Goal: Information Seeking & Learning: Learn about a topic

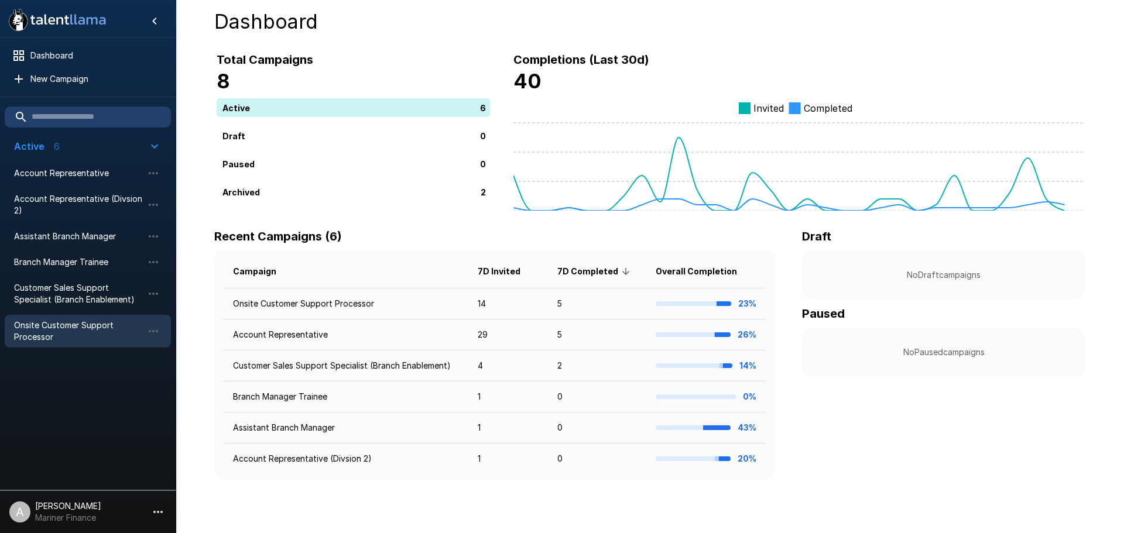
click at [43, 329] on span "Onsite Customer Support Processor" at bounding box center [78, 331] width 129 height 23
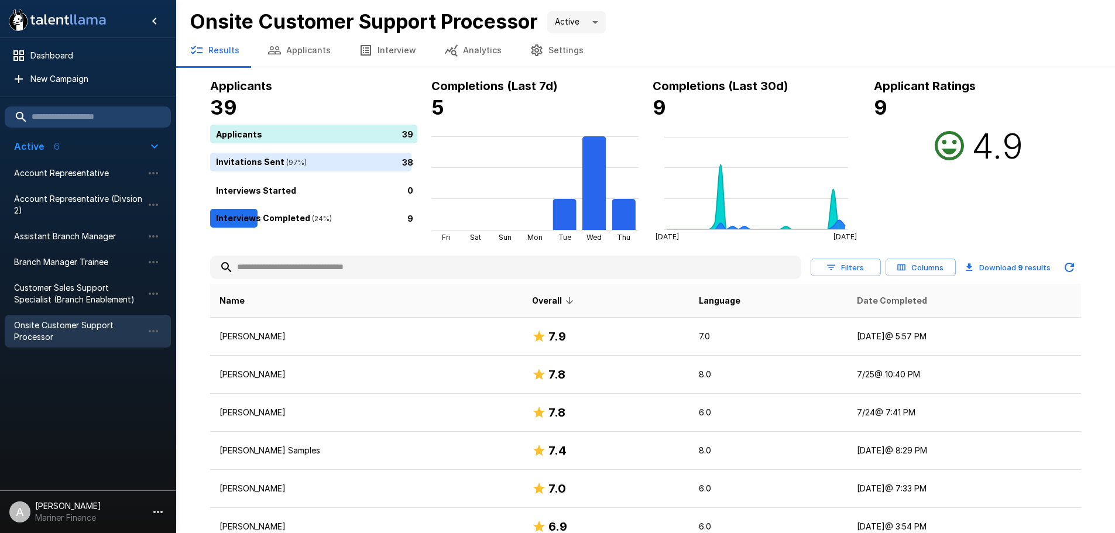
click at [857, 299] on span "Date Completed" at bounding box center [892, 301] width 70 height 14
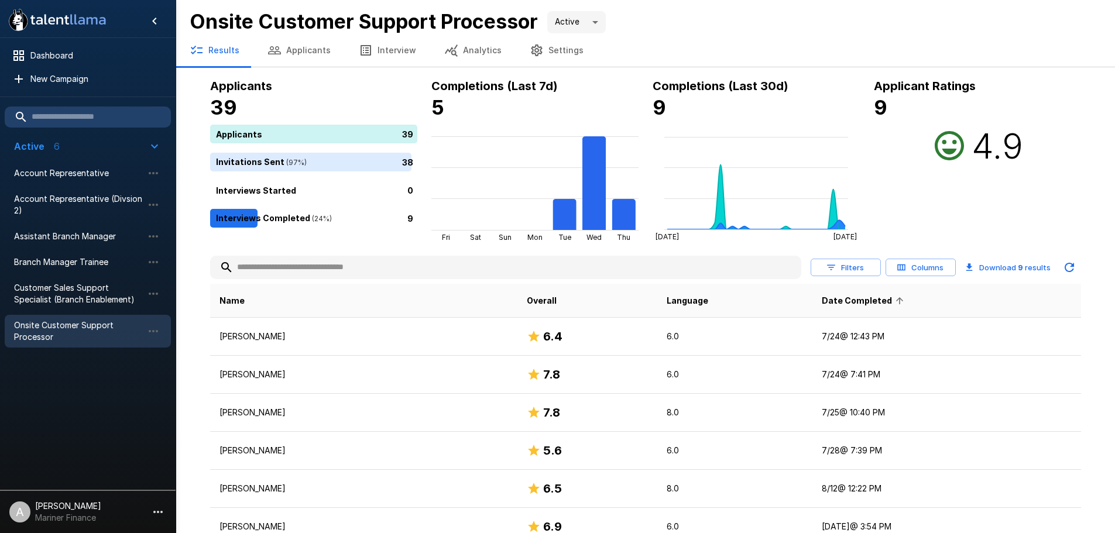
click at [842, 299] on span "Date Completed" at bounding box center [864, 301] width 85 height 14
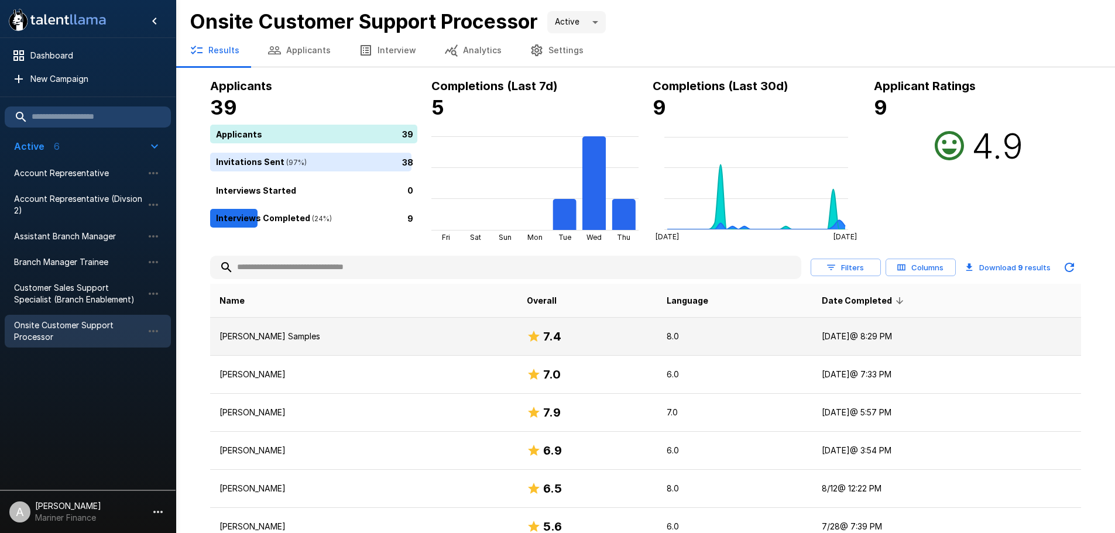
scroll to position [59, 0]
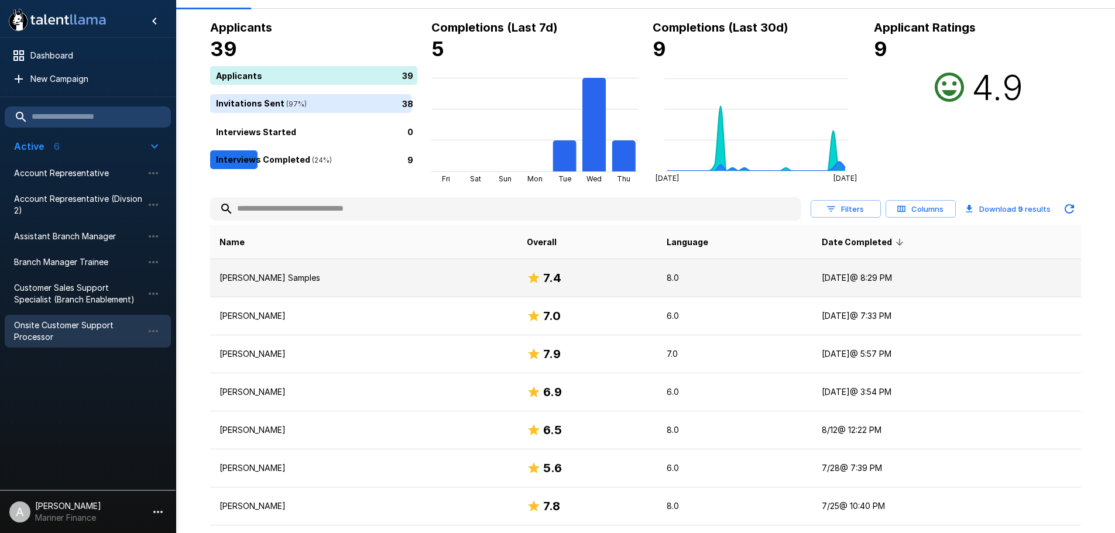
click at [280, 278] on p "[PERSON_NAME] Samples" at bounding box center [363, 278] width 289 height 12
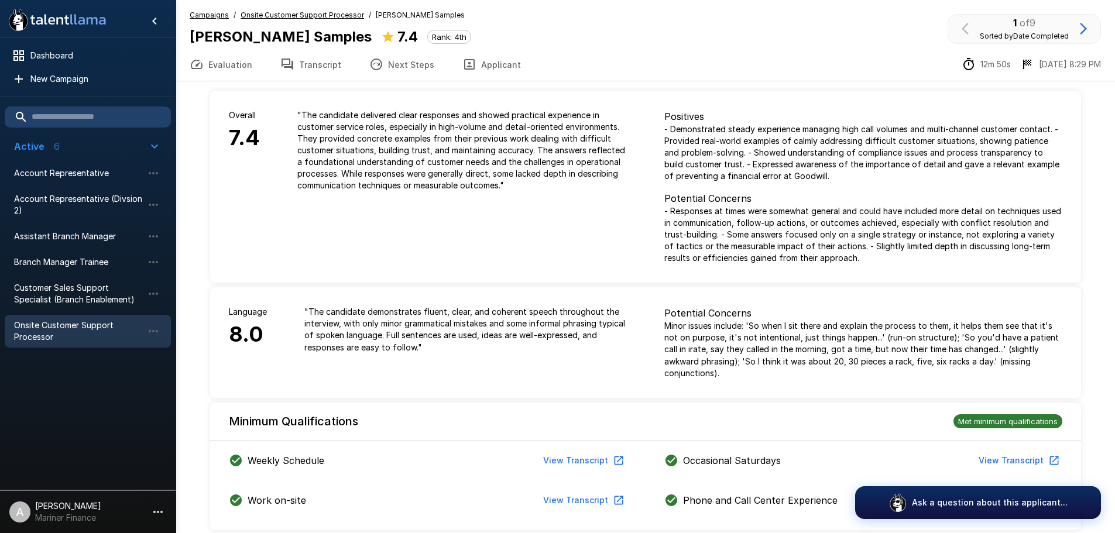
click at [325, 69] on button "Transcript" at bounding box center [310, 64] width 89 height 33
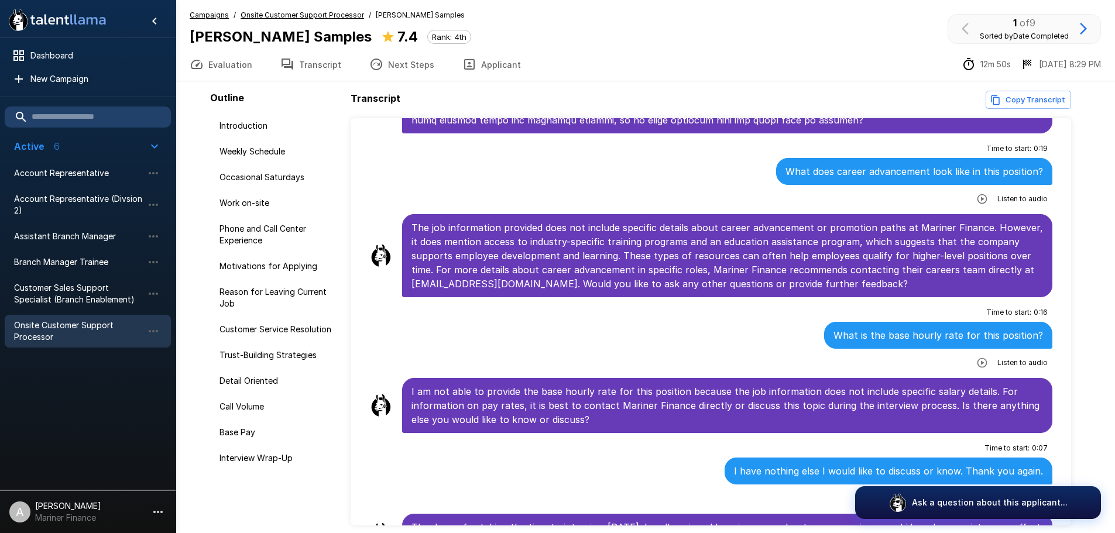
scroll to position [3125, 0]
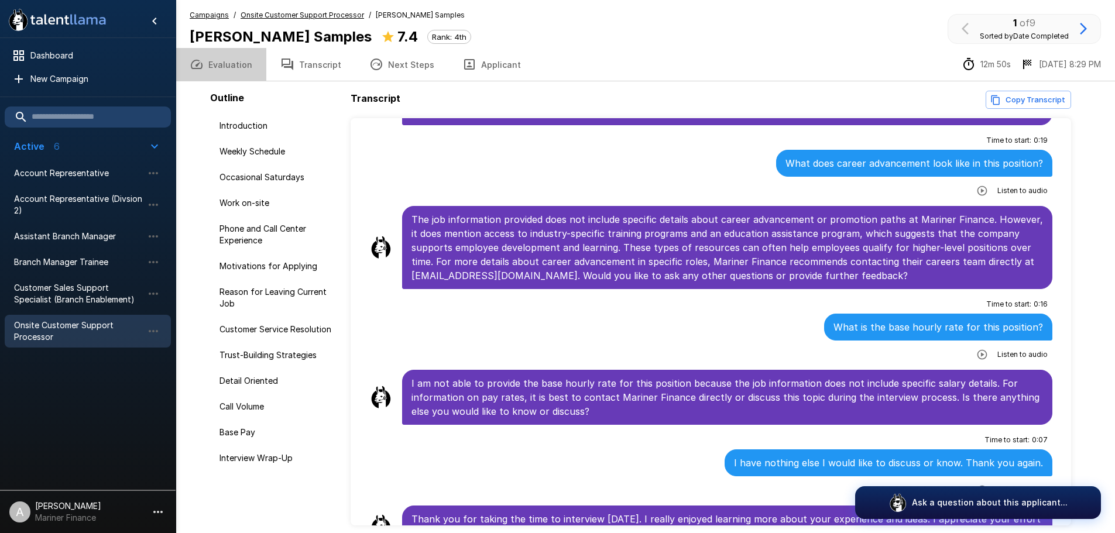
click at [249, 68] on button "Evaluation" at bounding box center [221, 64] width 91 height 33
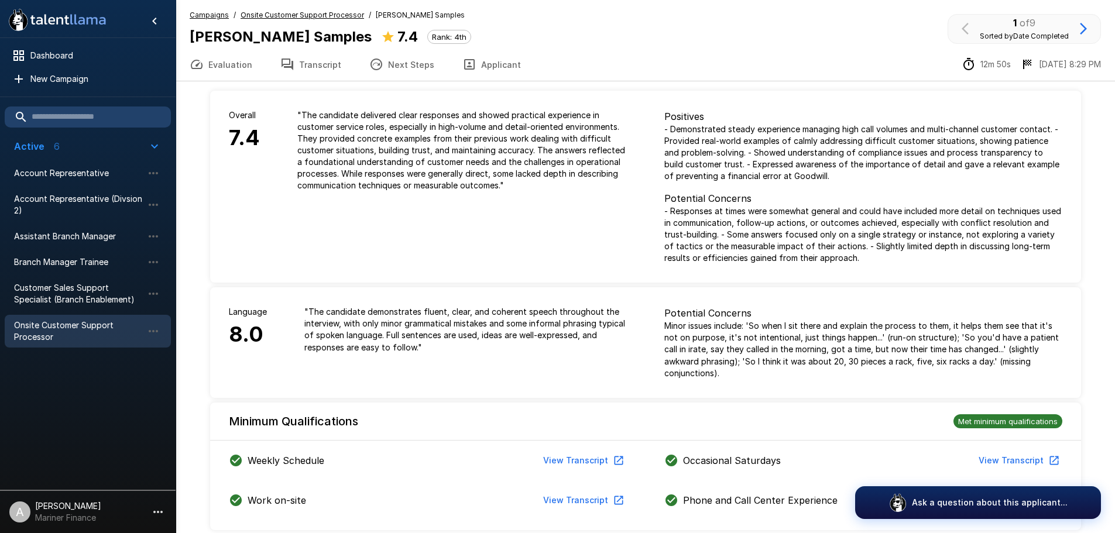
click at [309, 11] on u "Onsite Customer Support Processor" at bounding box center [302, 15] width 123 height 9
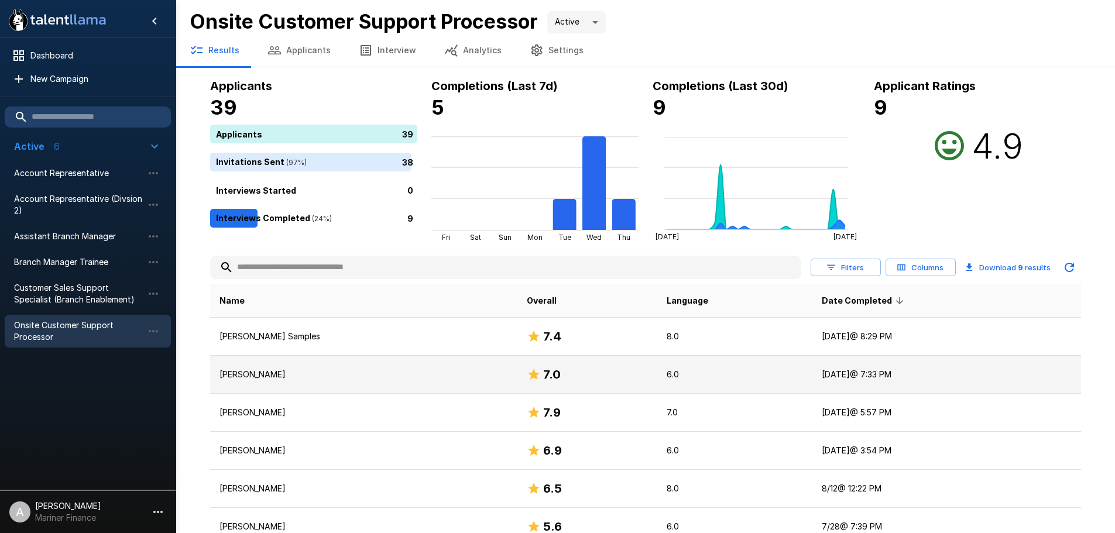
click at [327, 365] on td "[PERSON_NAME]" at bounding box center [363, 375] width 307 height 38
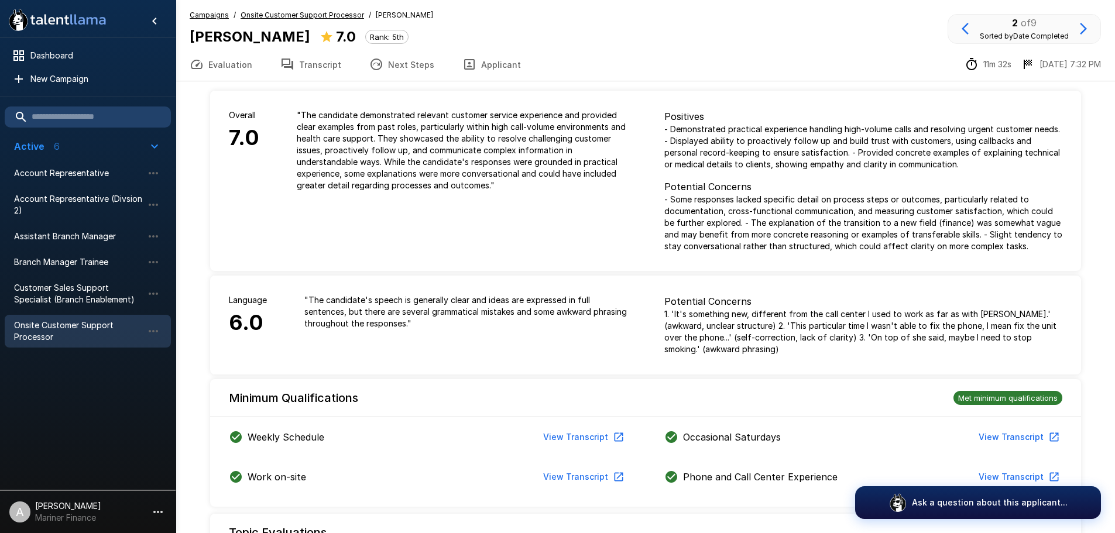
click at [339, 64] on button "Transcript" at bounding box center [310, 64] width 89 height 33
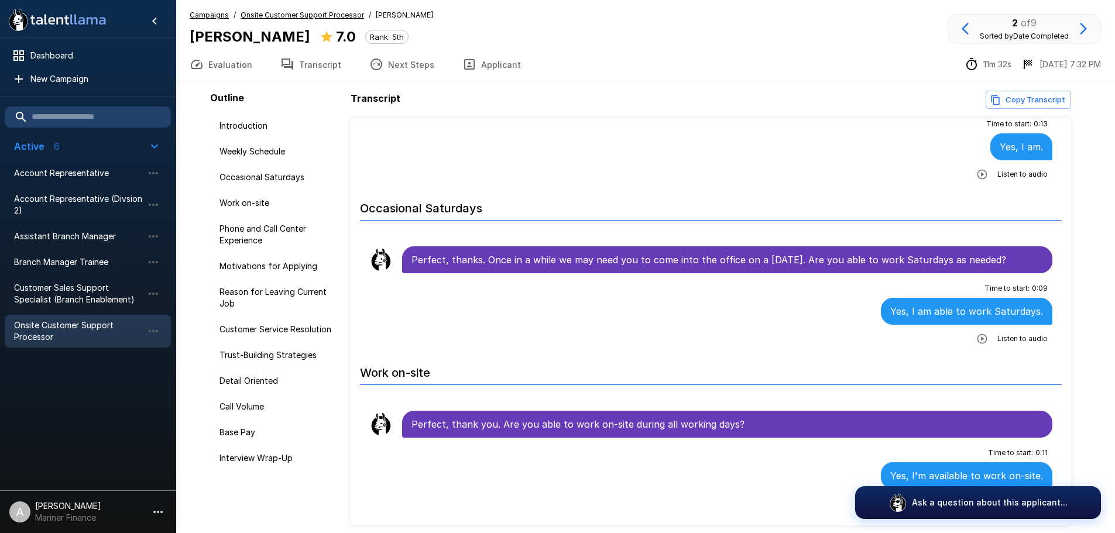
scroll to position [117, 0]
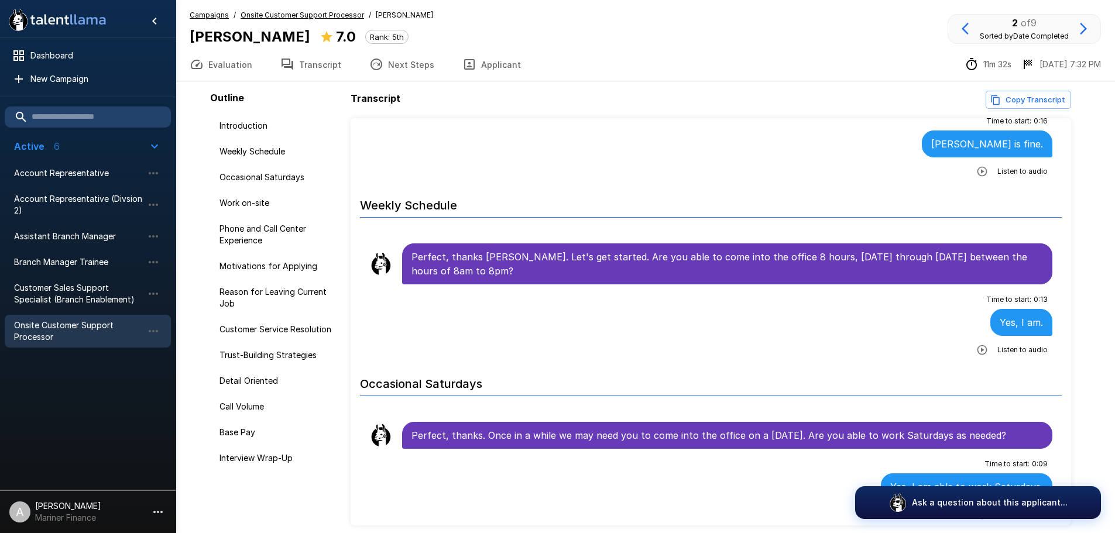
click at [302, 13] on u "Onsite Customer Support Processor" at bounding box center [302, 15] width 123 height 9
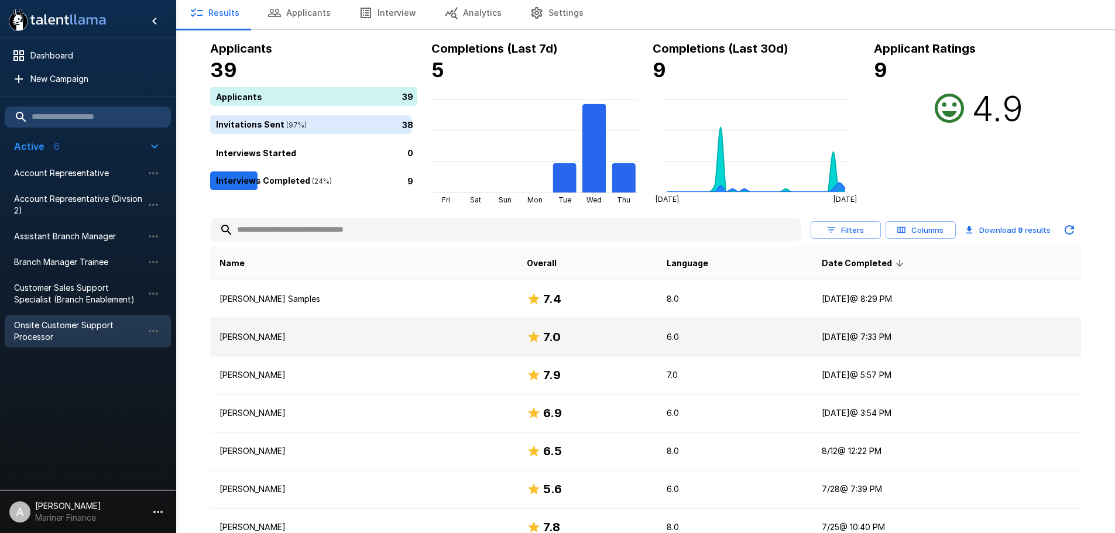
scroll to position [59, 0]
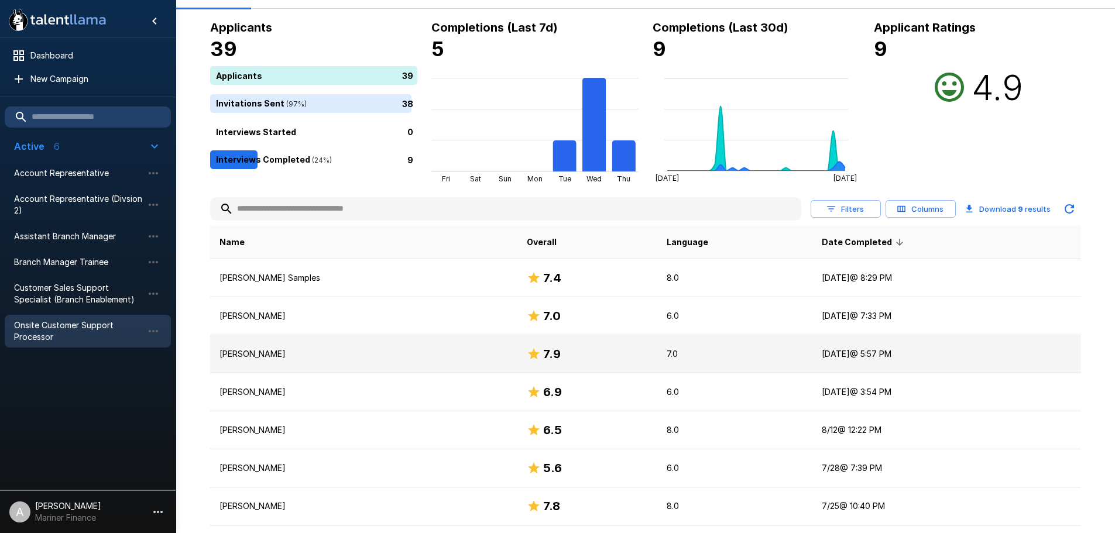
click at [411, 359] on p "[PERSON_NAME]" at bounding box center [363, 354] width 289 height 12
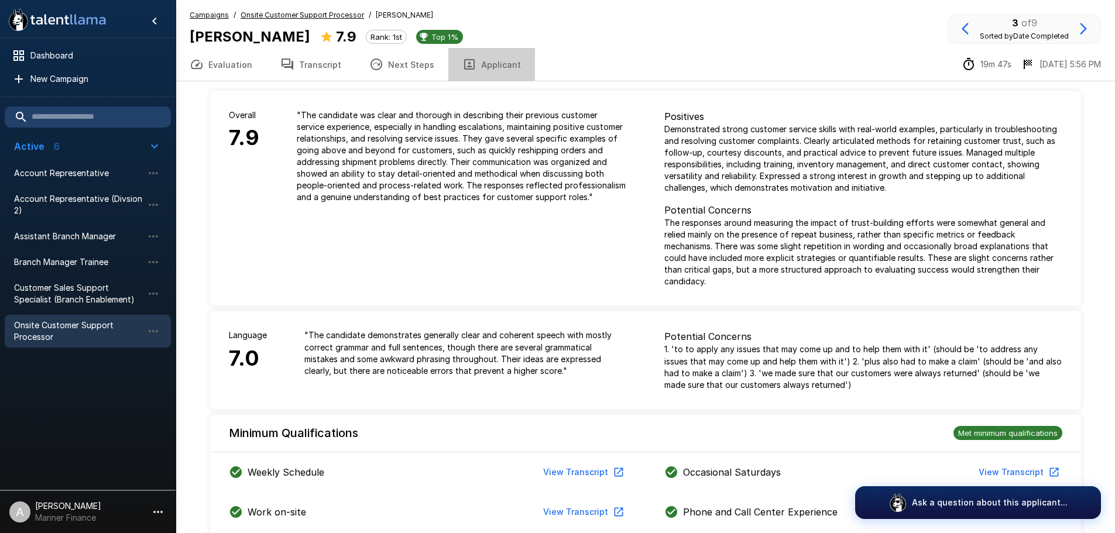
click at [492, 62] on button "Applicant" at bounding box center [491, 64] width 87 height 33
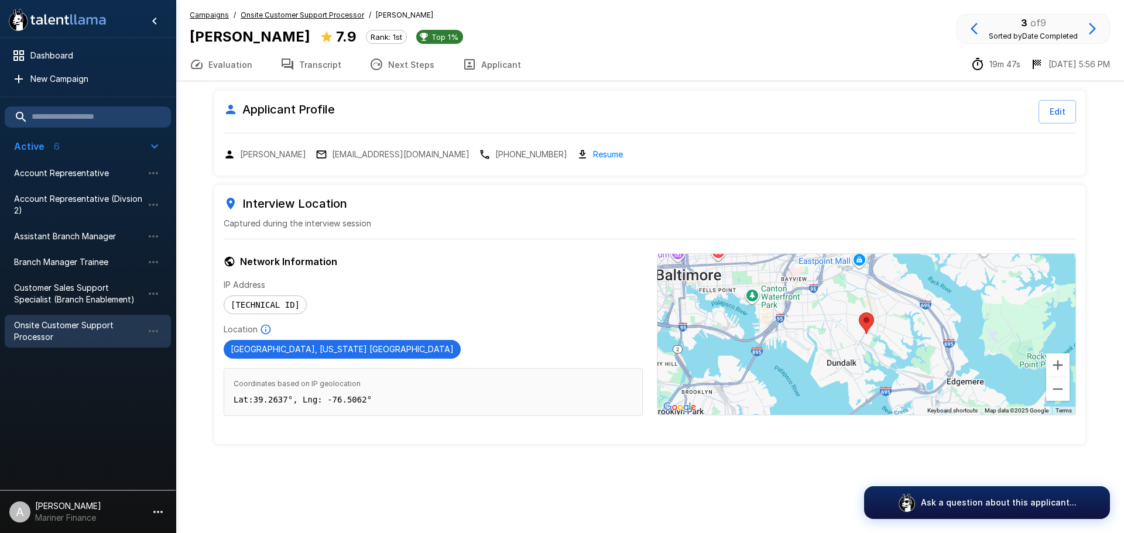
click at [419, 61] on button "Next Steps" at bounding box center [401, 64] width 93 height 33
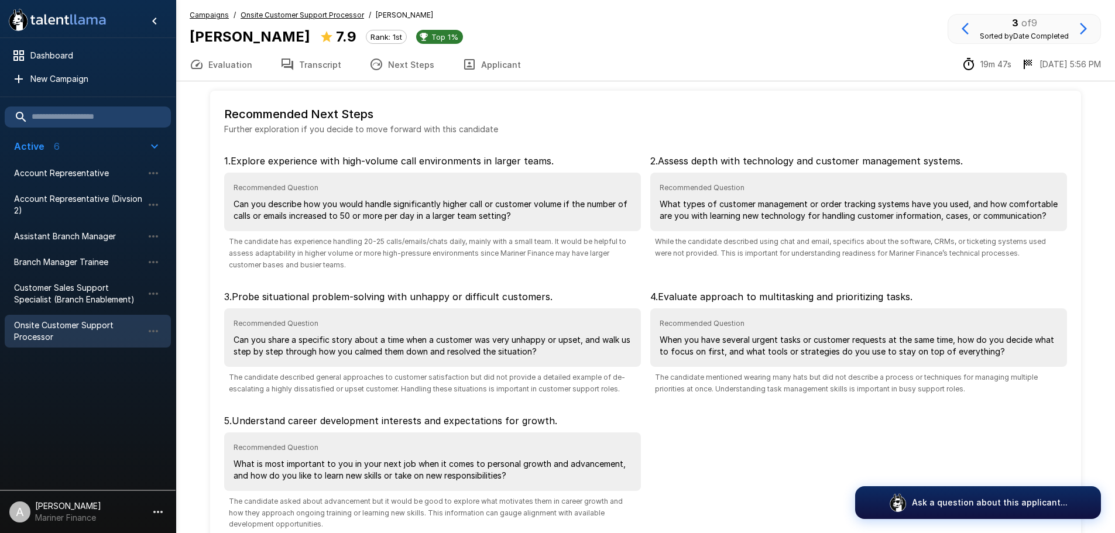
click at [346, 61] on button "Transcript" at bounding box center [310, 64] width 89 height 33
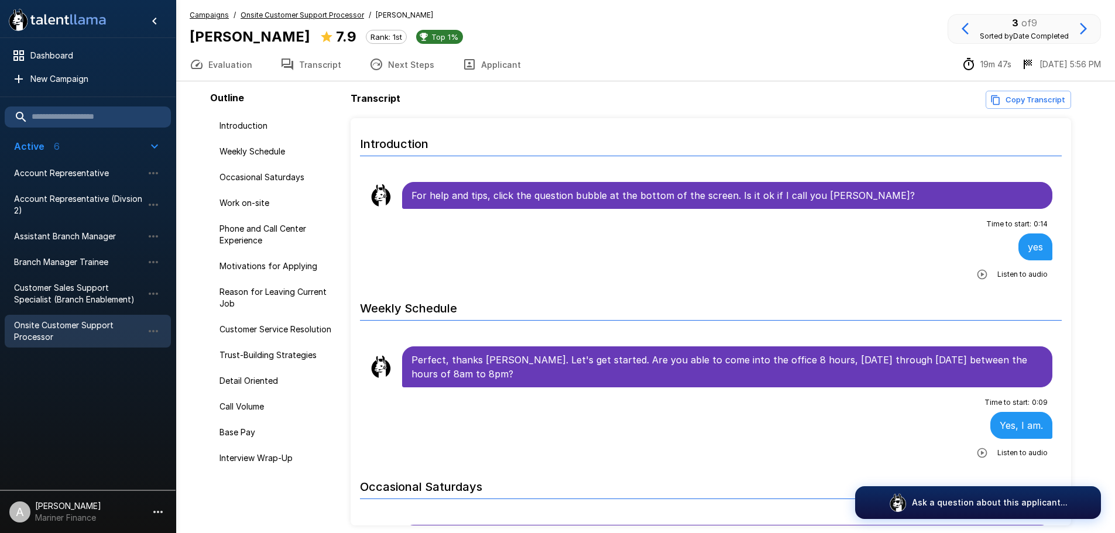
click at [381, 60] on button "Next Steps" at bounding box center [401, 64] width 93 height 33
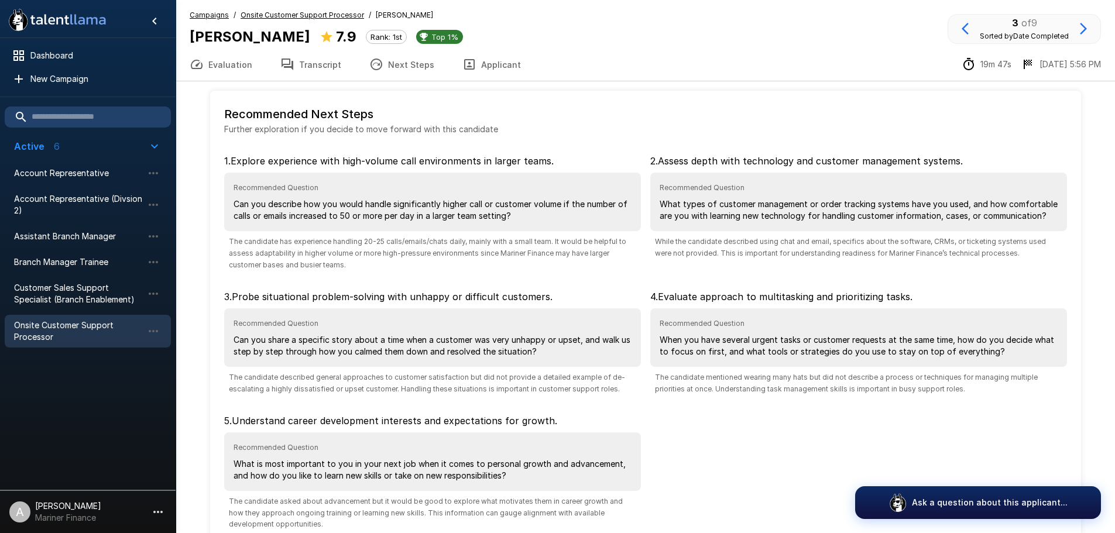
click at [283, 63] on icon "button" at bounding box center [287, 64] width 14 height 14
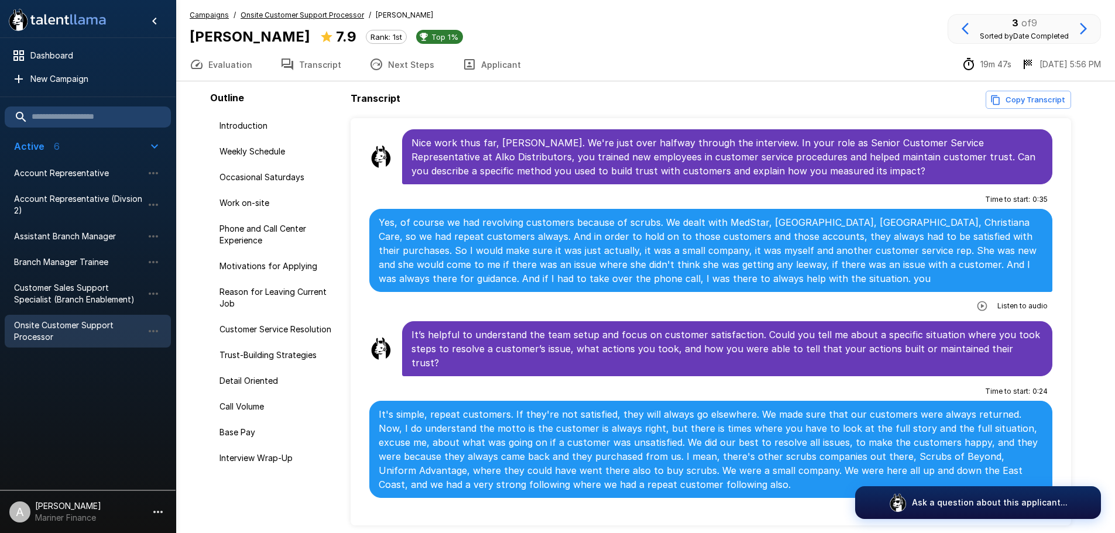
scroll to position [1873, 0]
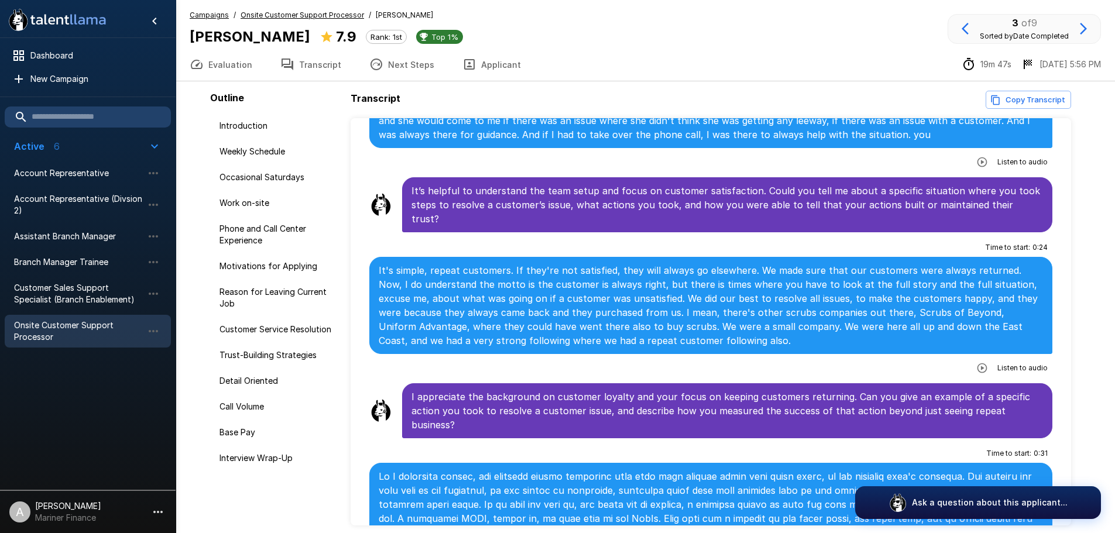
drag, startPoint x: 689, startPoint y: 165, endPoint x: 249, endPoint y: 66, distance: 451.1
click at [249, 66] on button "Evaluation" at bounding box center [221, 64] width 91 height 33
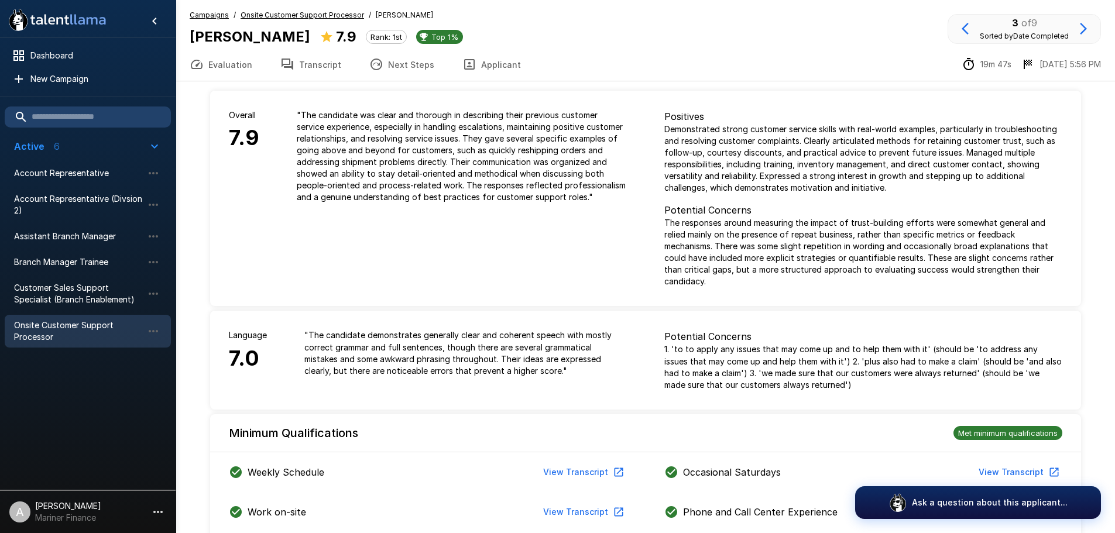
click at [249, 11] on u "Onsite Customer Support Processor" at bounding box center [302, 15] width 123 height 9
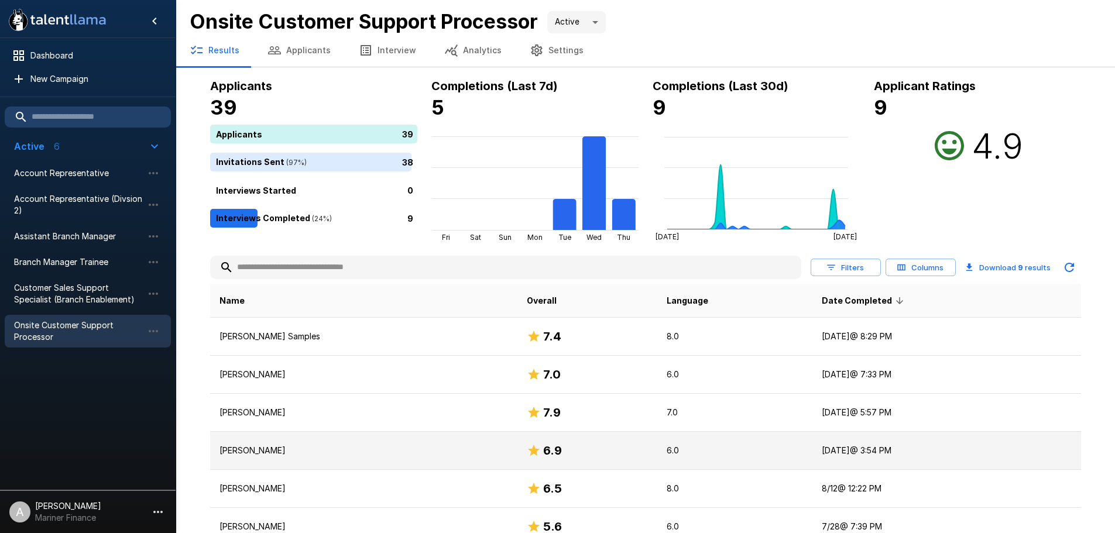
click at [331, 444] on td "[PERSON_NAME]" at bounding box center [363, 451] width 307 height 38
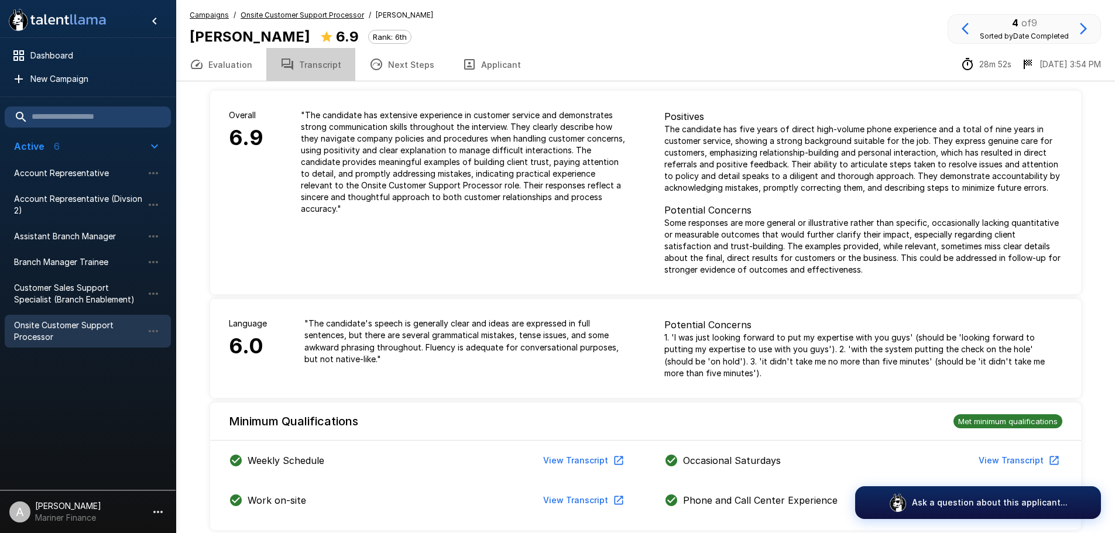
click at [332, 67] on button "Transcript" at bounding box center [310, 64] width 89 height 33
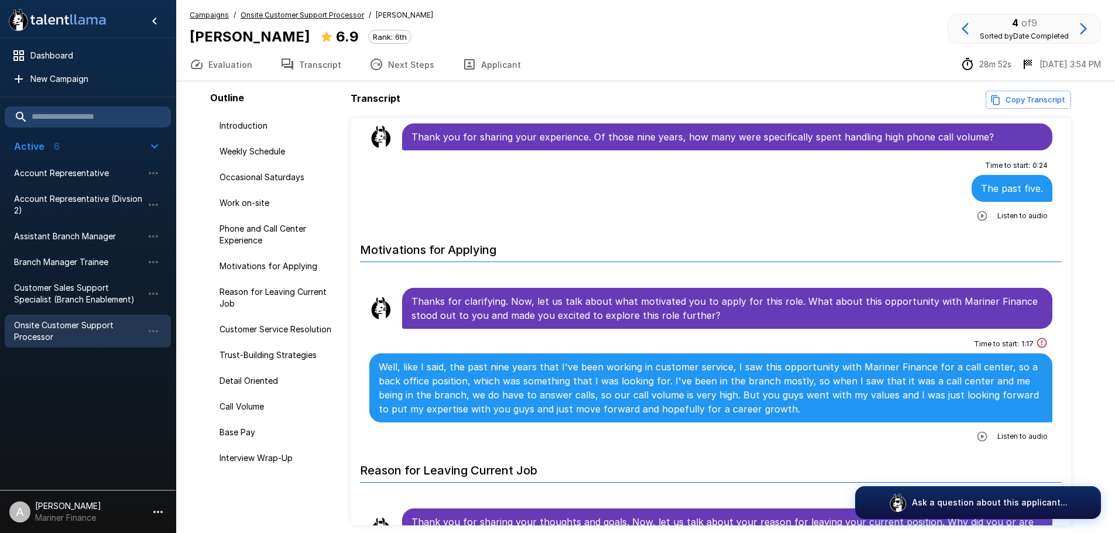
scroll to position [878, 0]
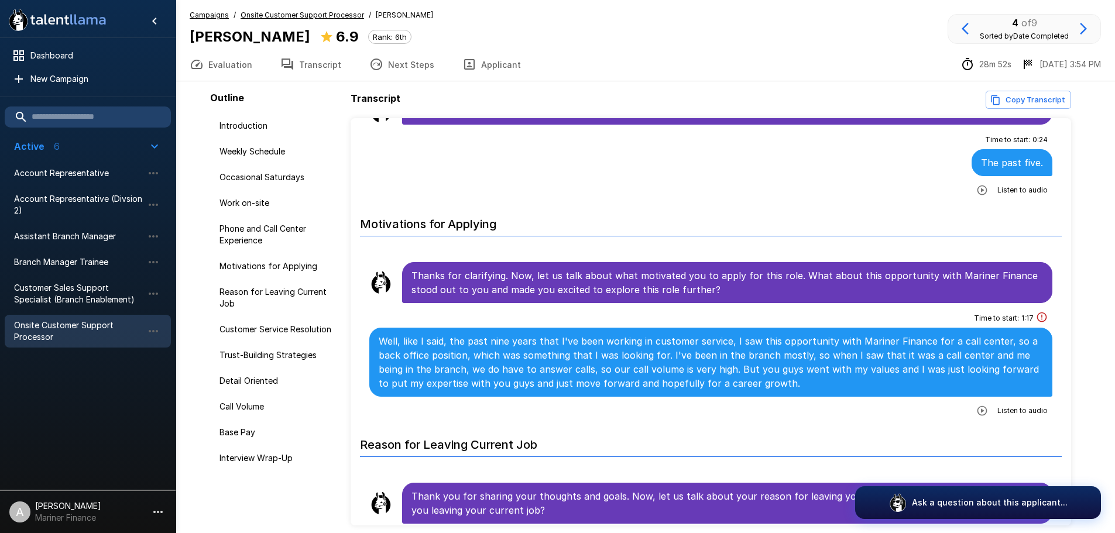
click at [1037, 313] on icon "This answer took longer than usual and could be a sign of cheating" at bounding box center [1042, 318] width 10 height 10
click at [980, 406] on icon "button" at bounding box center [982, 411] width 10 height 10
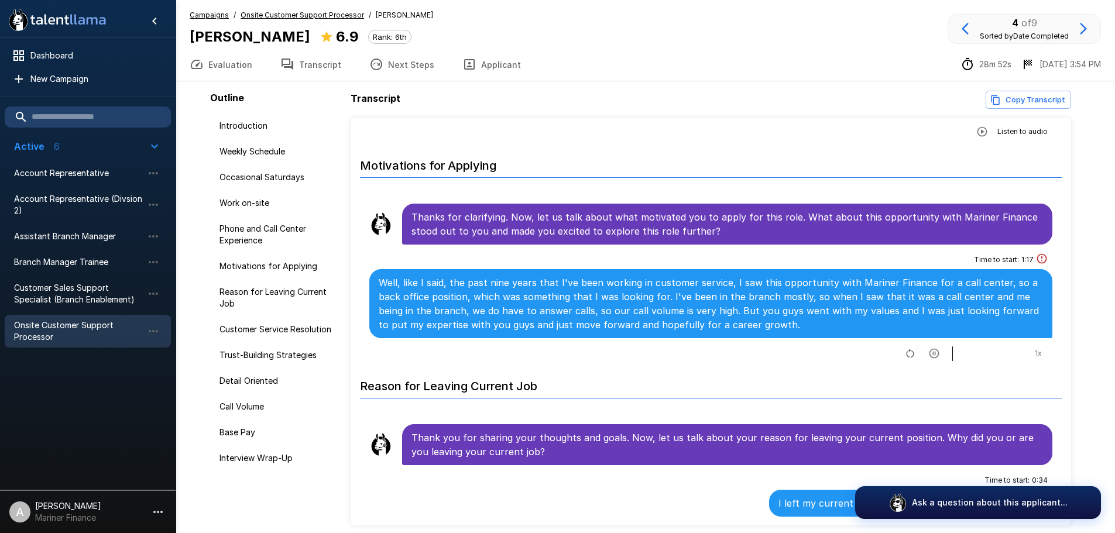
scroll to position [995, 0]
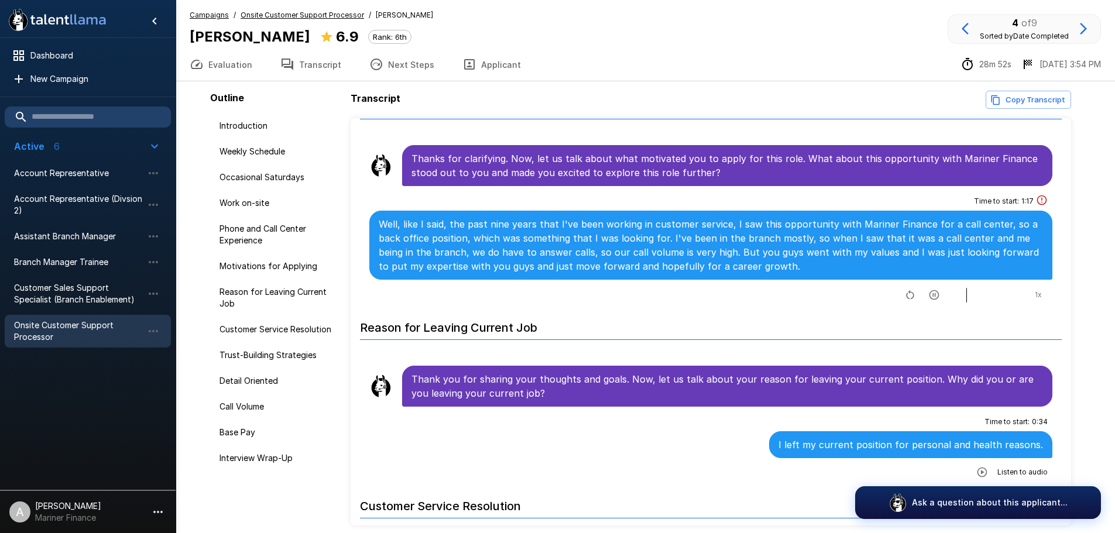
click at [928, 289] on icon "button" at bounding box center [934, 295] width 12 height 12
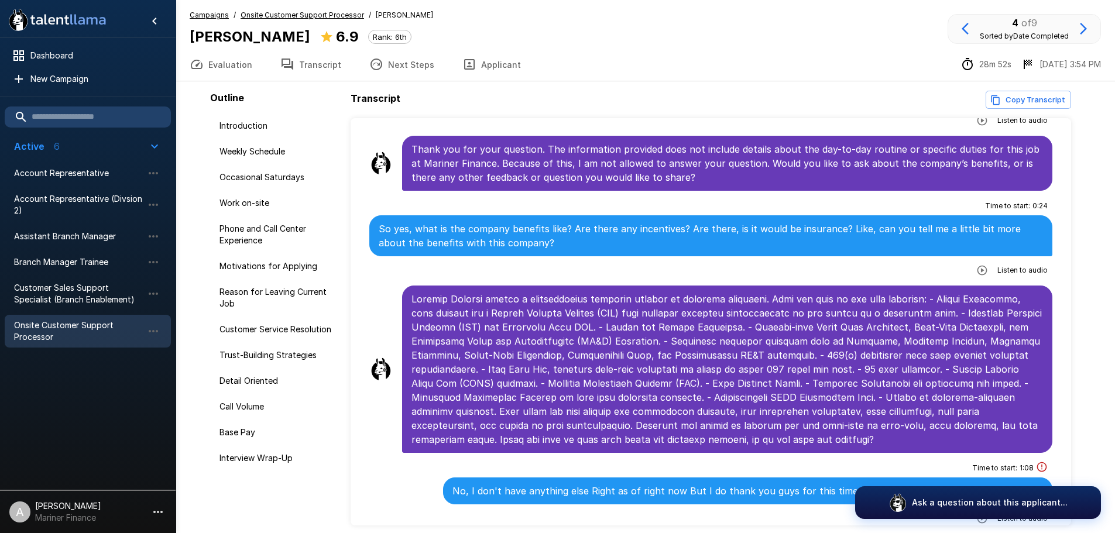
scroll to position [49, 0]
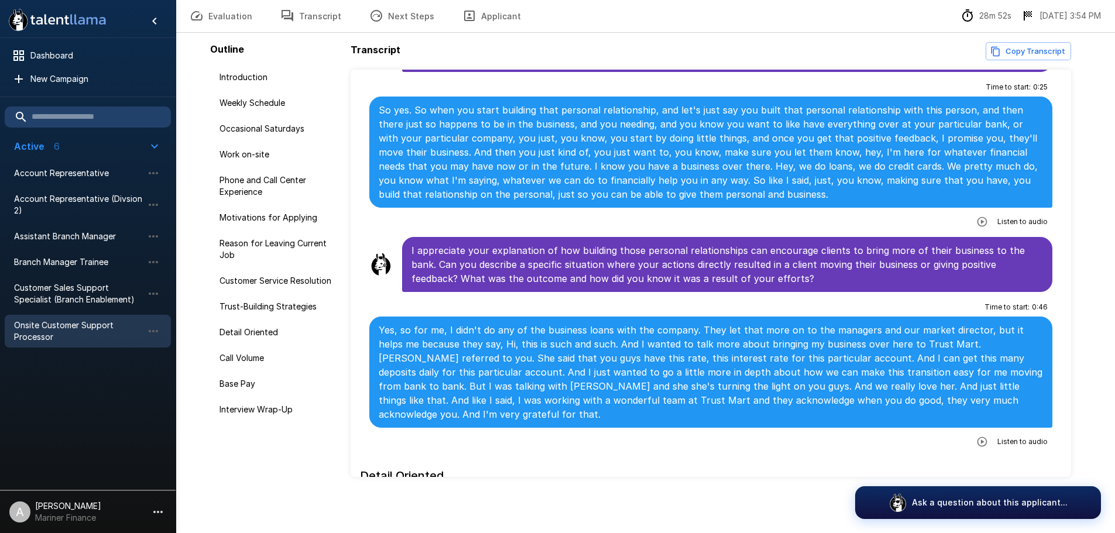
scroll to position [2394, 0]
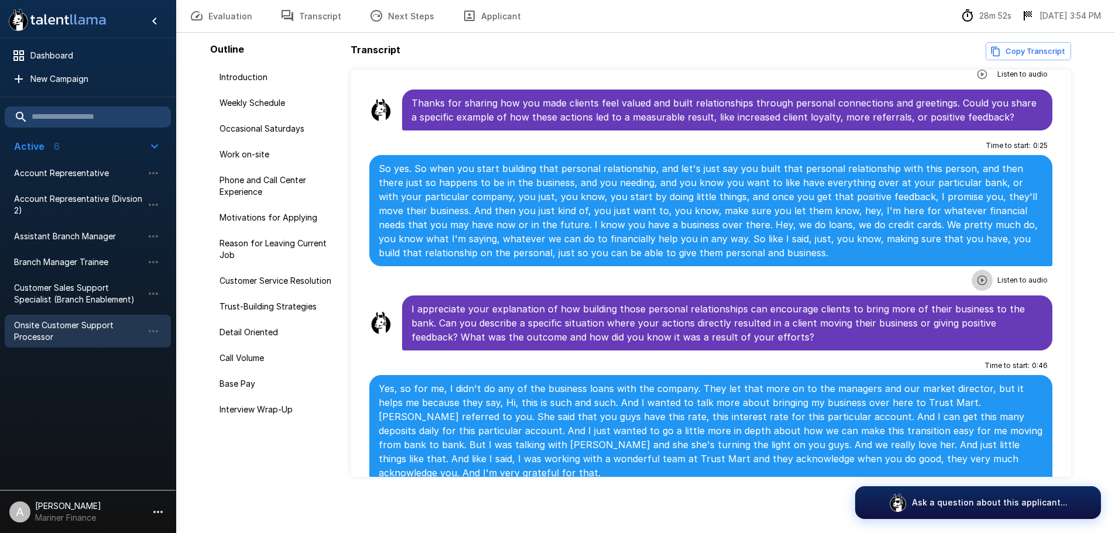
click at [976, 274] on icon "button" at bounding box center [982, 280] width 12 height 12
click at [928, 276] on icon "button" at bounding box center [934, 282] width 12 height 12
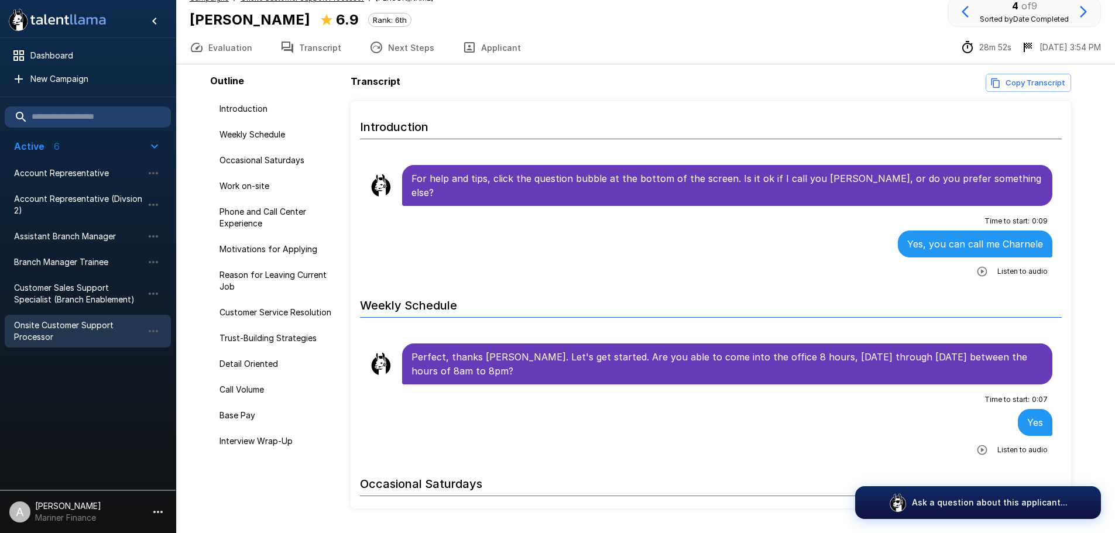
scroll to position [0, 0]
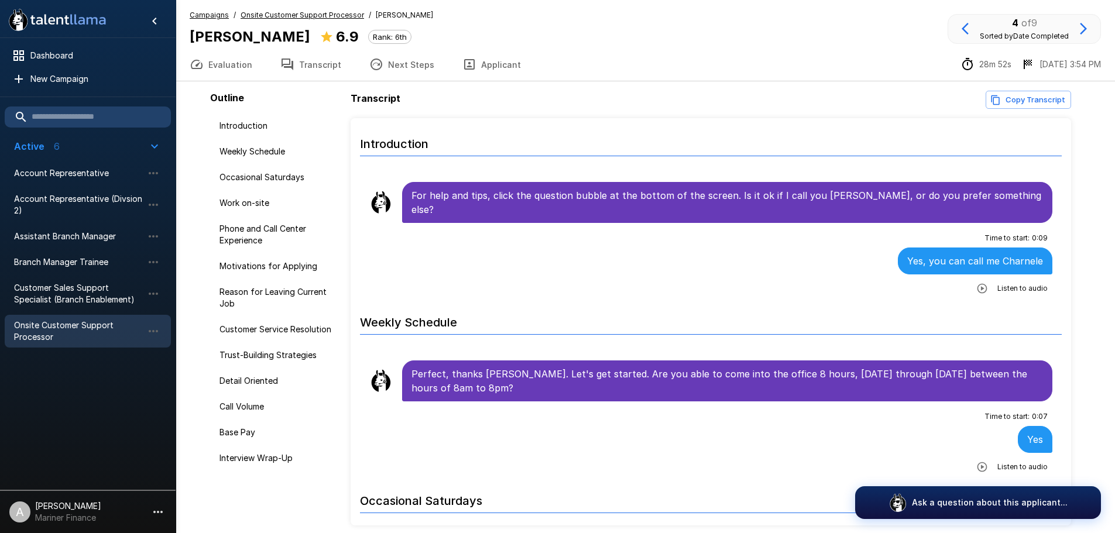
click at [226, 64] on button "Evaluation" at bounding box center [221, 64] width 91 height 33
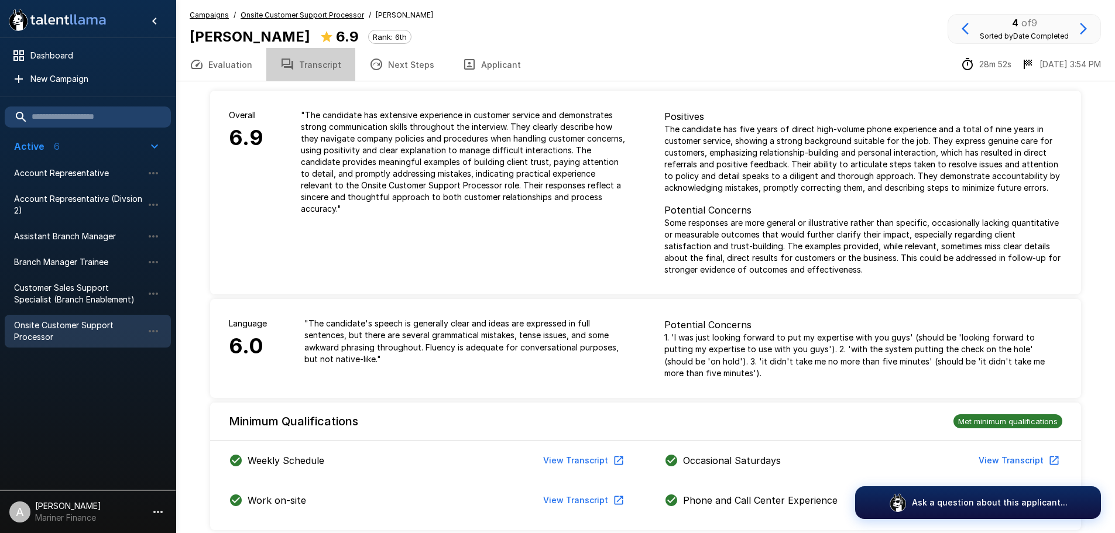
click at [311, 63] on button "Transcript" at bounding box center [310, 64] width 89 height 33
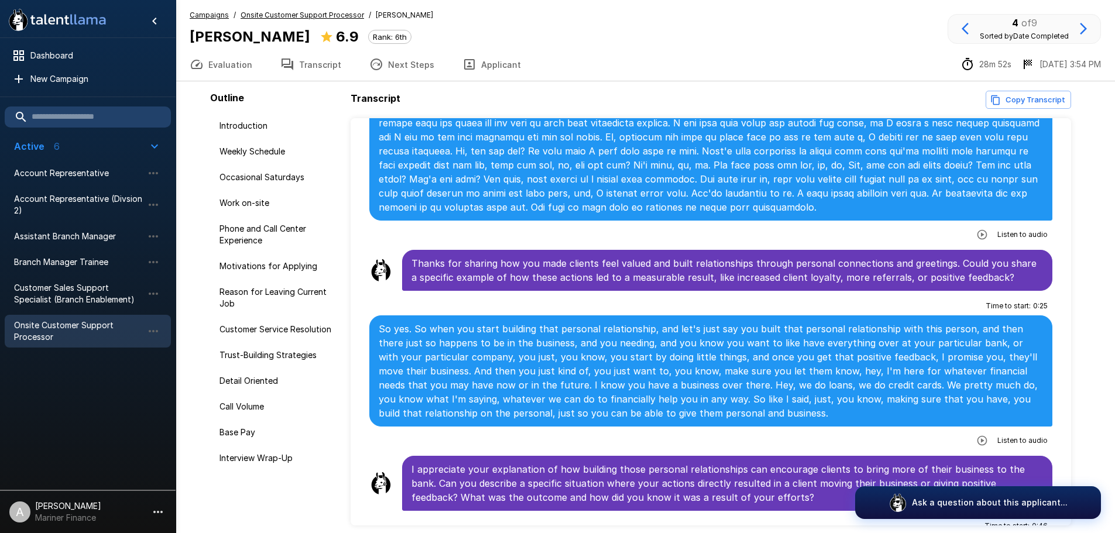
scroll to position [1931, 0]
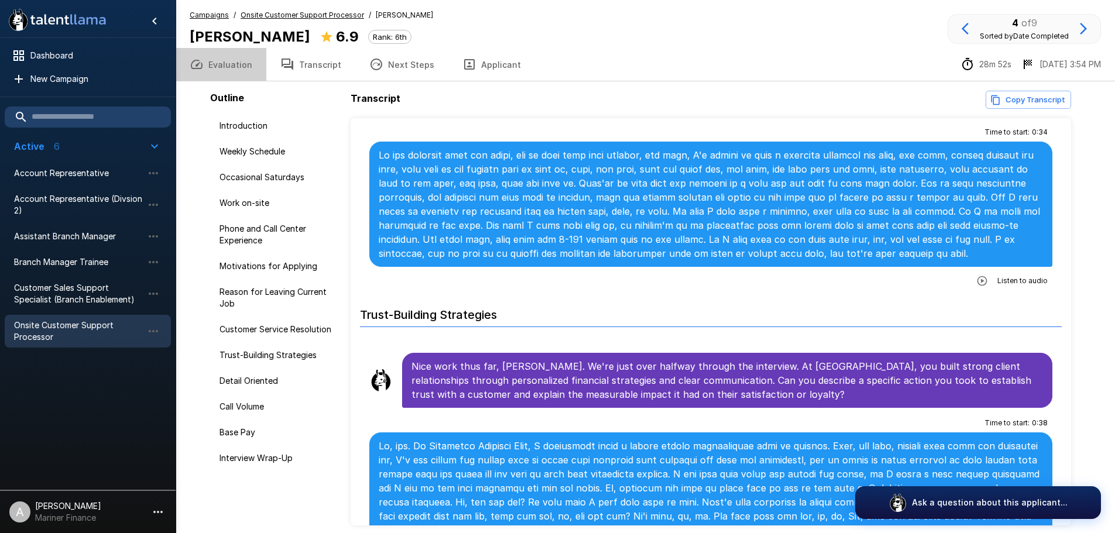
click at [235, 72] on button "Evaluation" at bounding box center [221, 64] width 91 height 33
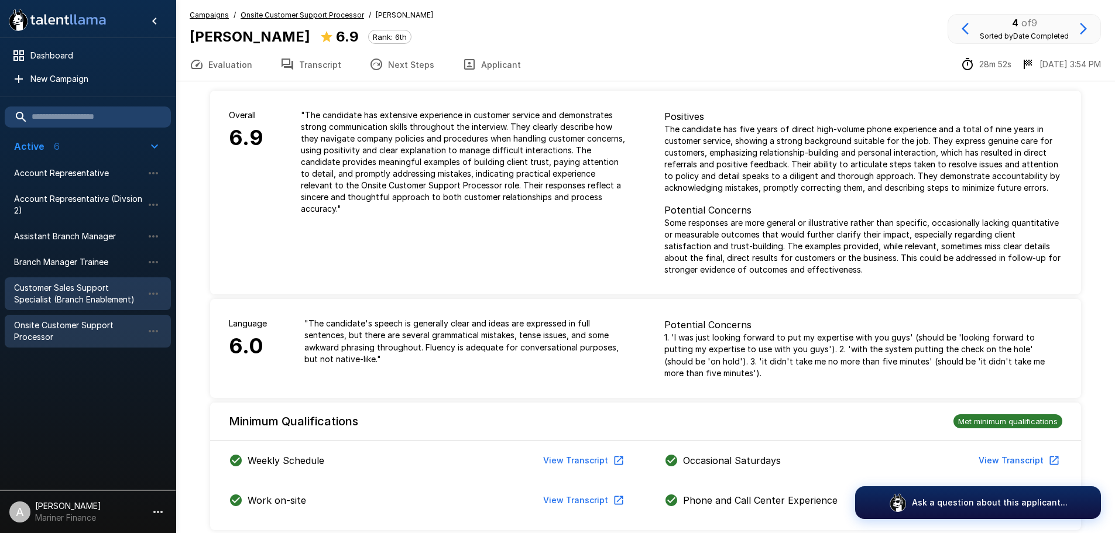
click at [92, 287] on span "Customer Sales Support Specialist (Branch Enablement)" at bounding box center [78, 293] width 129 height 23
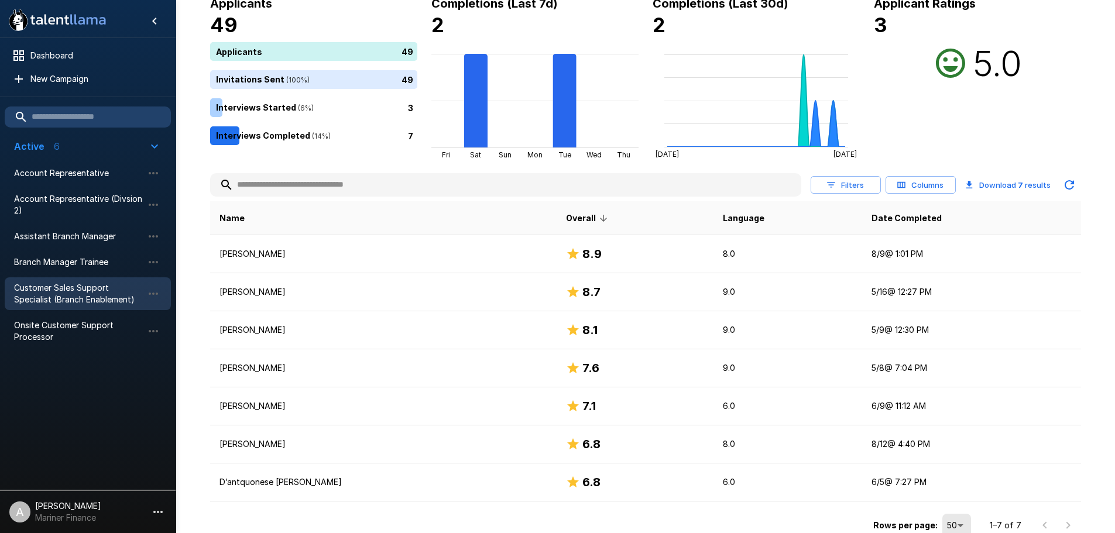
scroll to position [90, 0]
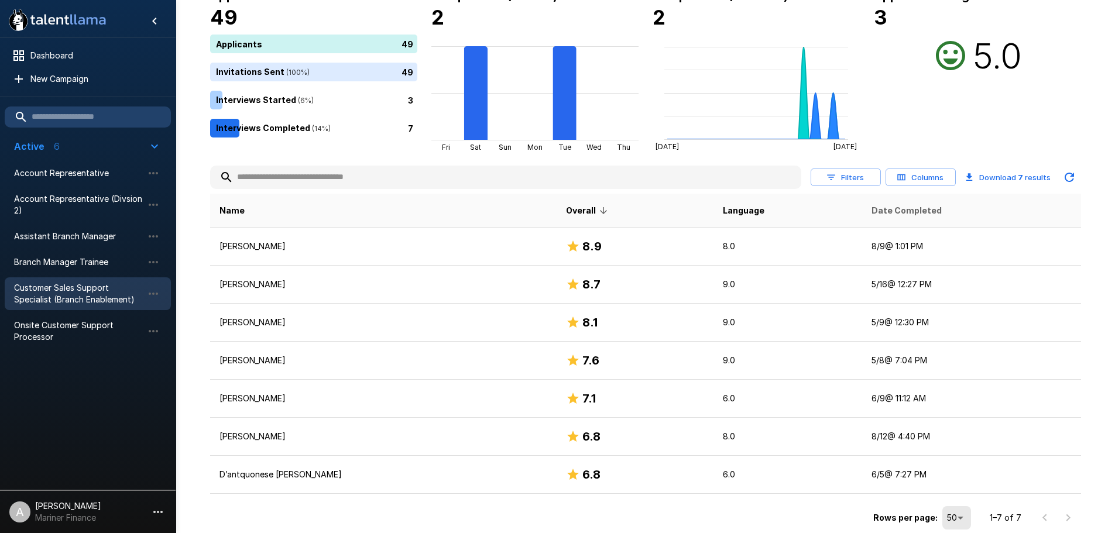
click at [871, 215] on span "Date Completed" at bounding box center [906, 211] width 70 height 14
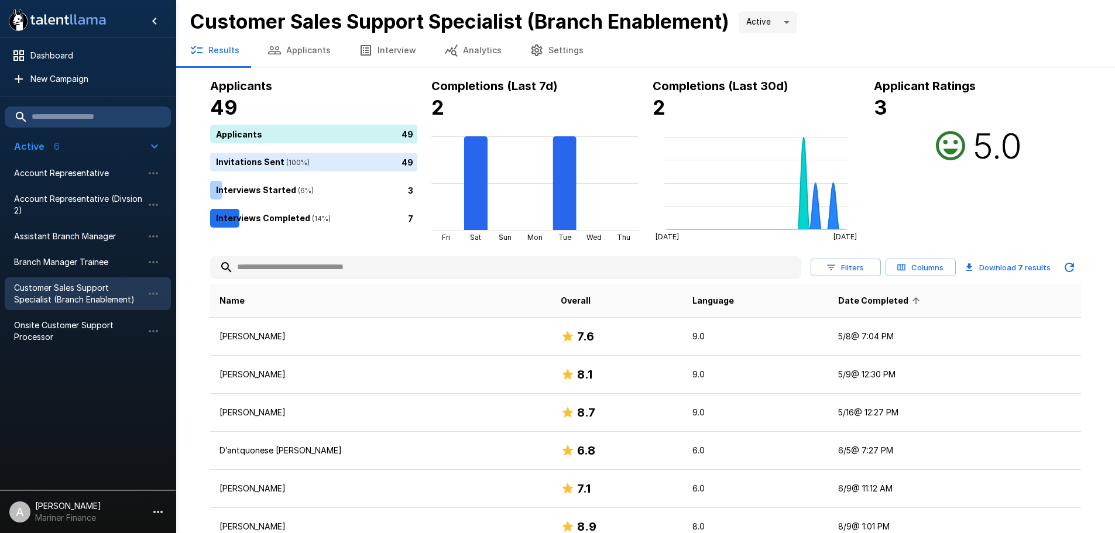
click at [829, 310] on th "Date Completed" at bounding box center [955, 301] width 252 height 34
click at [838, 301] on span "Date Completed" at bounding box center [880, 301] width 85 height 14
click at [85, 334] on span "Onsite Customer Support Processor" at bounding box center [78, 331] width 129 height 23
